Goal: Navigation & Orientation: Go to known website

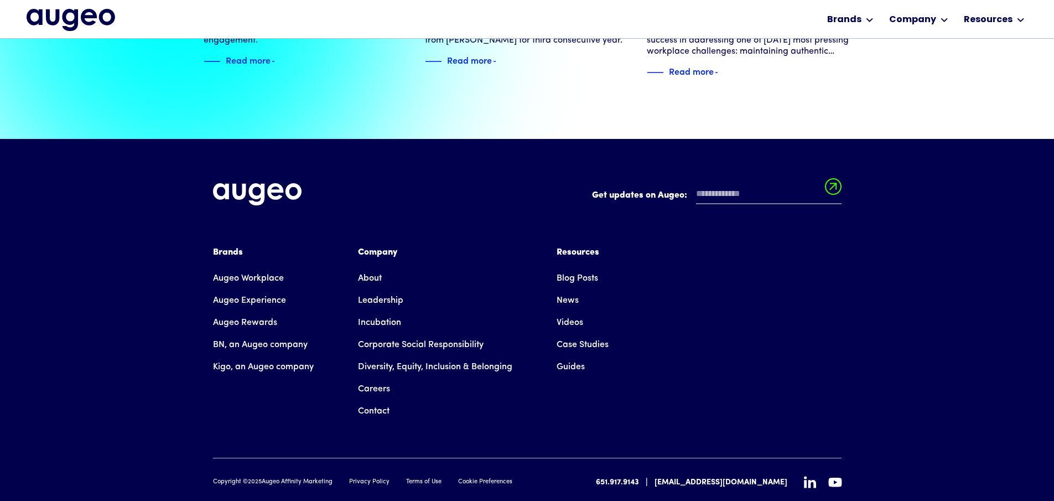
scroll to position [2535, 0]
